Goal: Find specific page/section: Find specific page/section

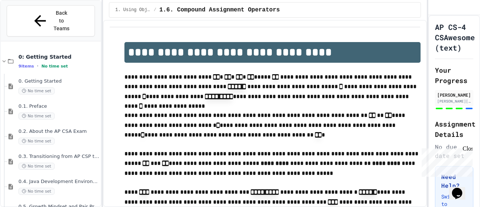
click at [53, 13] on span "Back to Teams" at bounding box center [61, 20] width 17 height 23
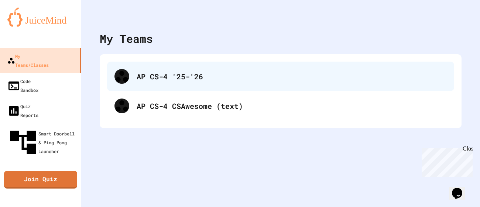
click at [166, 72] on div "AP CS-4 '25-'26" at bounding box center [292, 76] width 310 height 11
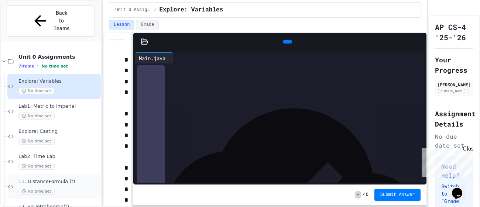
scroll to position [35, 0]
